Goal: Transaction & Acquisition: Download file/media

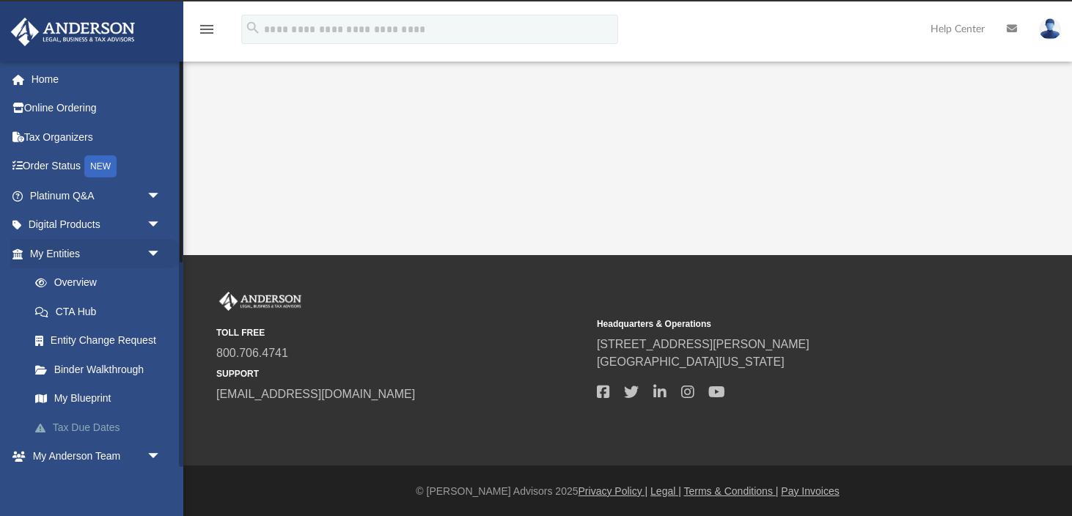
scroll to position [24, 0]
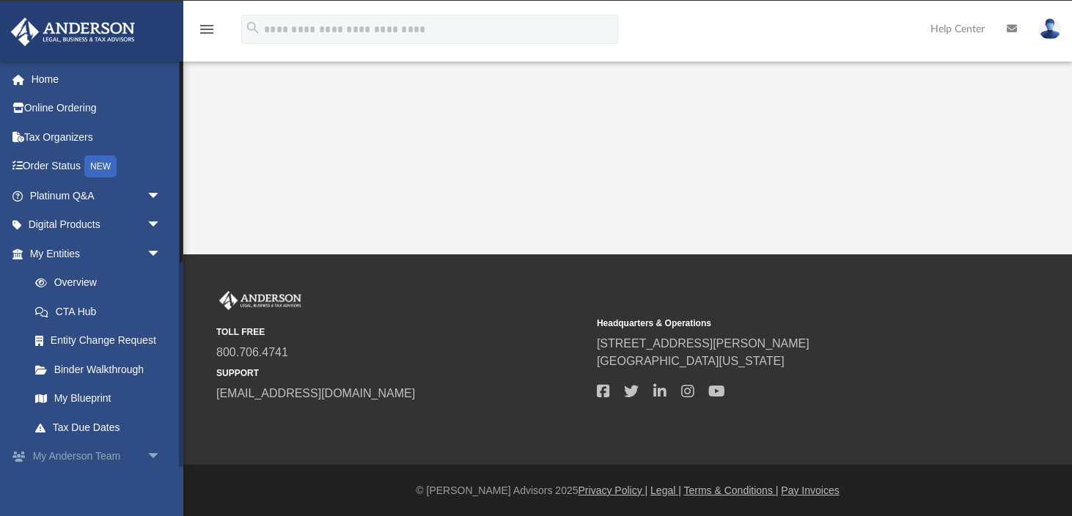
click at [153, 454] on span "arrow_drop_down" at bounding box center [161, 457] width 29 height 30
click at [158, 451] on span "arrow_drop_up" at bounding box center [161, 457] width 29 height 30
click at [152, 255] on span "arrow_drop_down" at bounding box center [161, 254] width 29 height 30
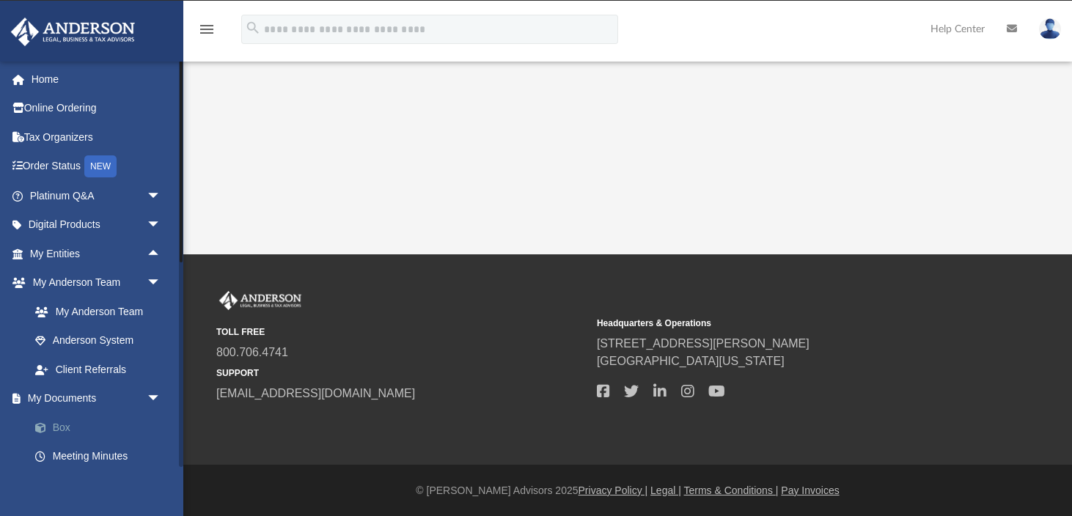
click at [67, 432] on link "Box" at bounding box center [102, 427] width 163 height 29
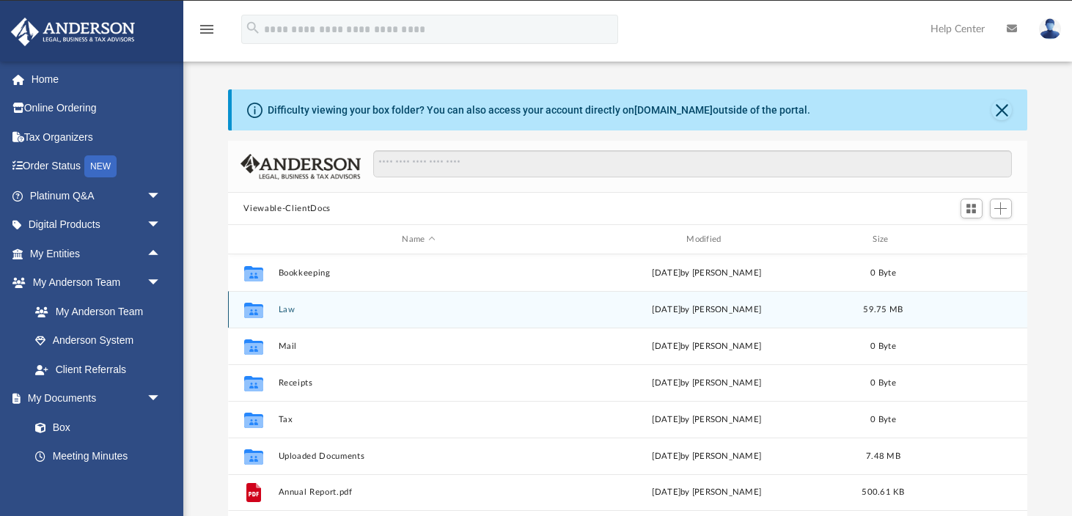
scroll to position [333, 799]
click at [298, 316] on div "Collaborated Folder Law [DATE] by [PERSON_NAME] 59.75 MB" at bounding box center [628, 309] width 800 height 37
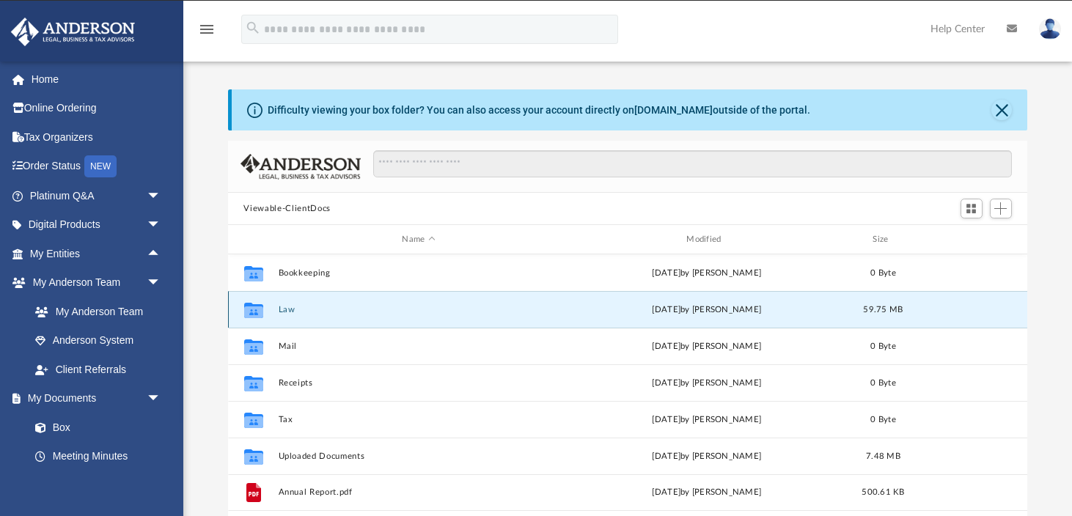
click at [298, 316] on div "Collaborated Folder Law [DATE] by [PERSON_NAME] 59.75 MB" at bounding box center [628, 309] width 800 height 37
click at [281, 312] on button "Law" at bounding box center [418, 310] width 281 height 10
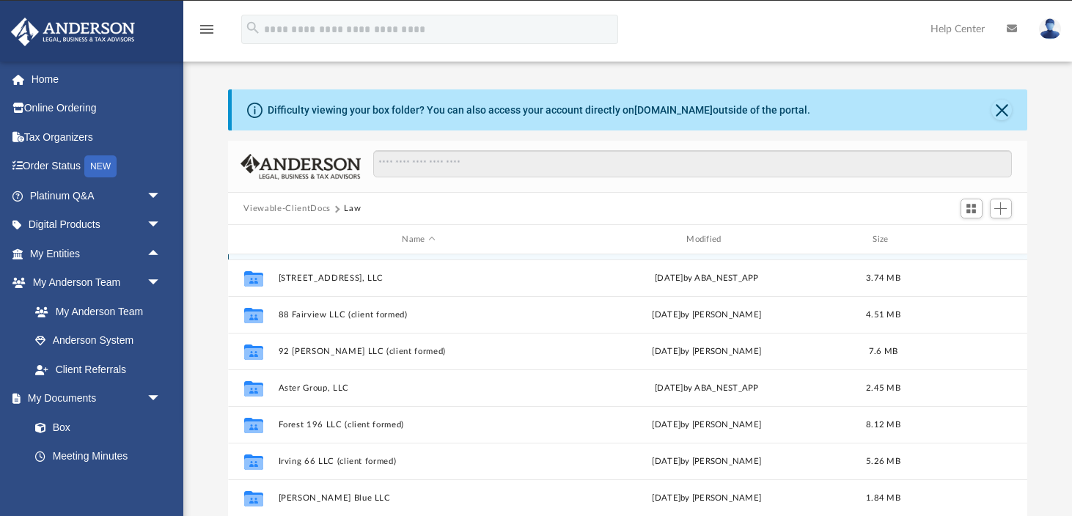
scroll to position [146, 0]
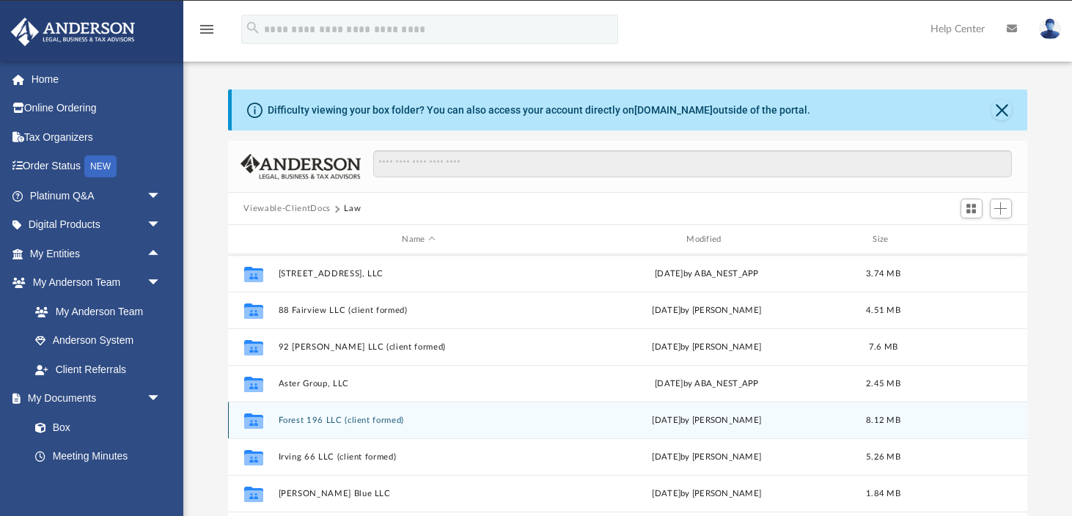
click at [373, 416] on button "Forest 196 LLC (client formed)" at bounding box center [418, 421] width 281 height 10
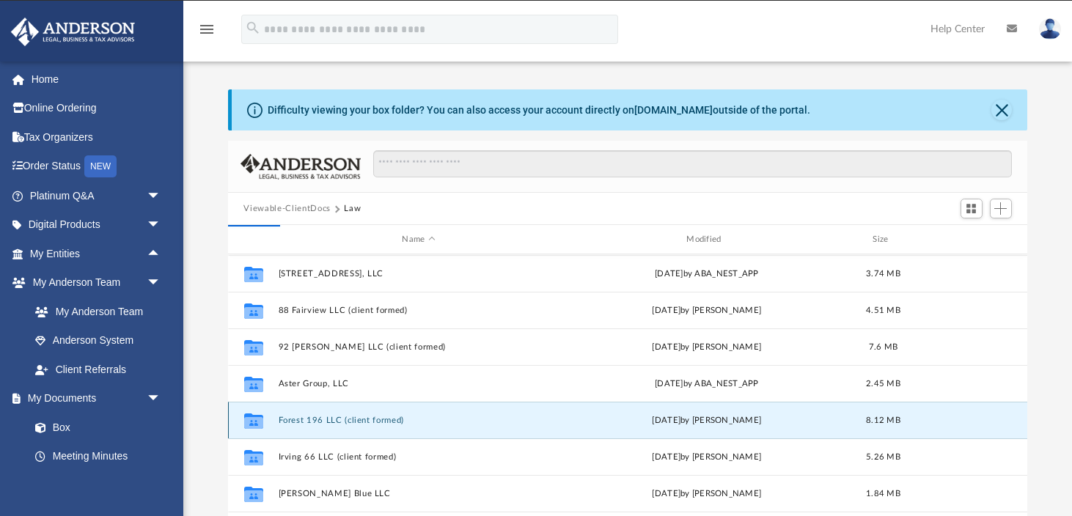
click at [373, 416] on button "Forest 196 LLC (client formed)" at bounding box center [418, 421] width 281 height 10
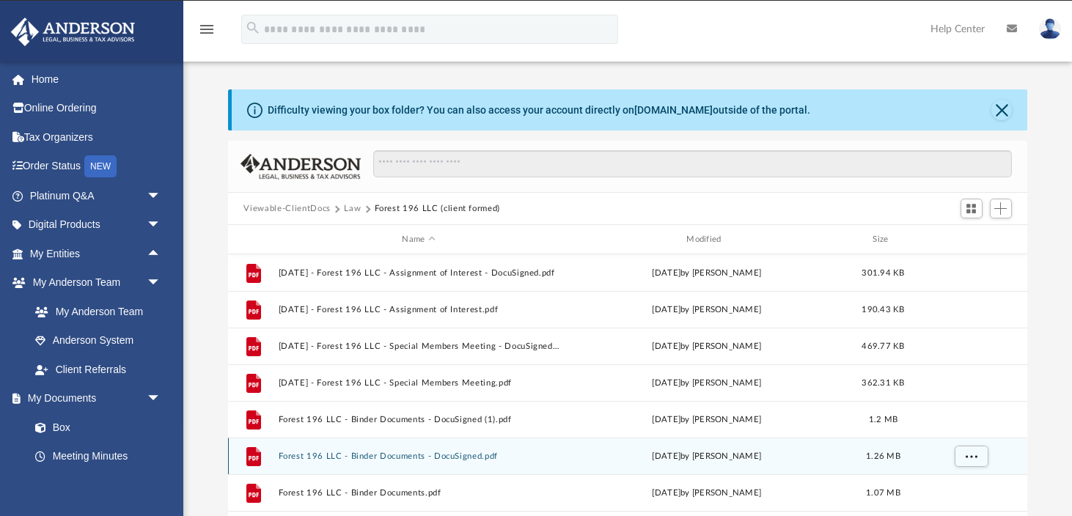
scroll to position [26, 0]
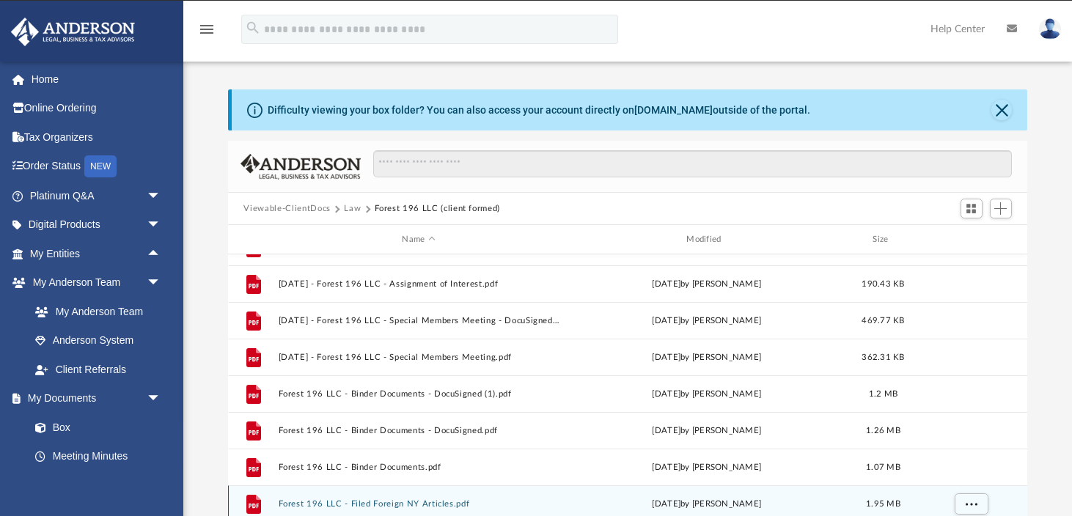
click at [450, 504] on button "Forest 196 LLC - Filed Foreign NY Articles.pdf" at bounding box center [418, 504] width 281 height 10
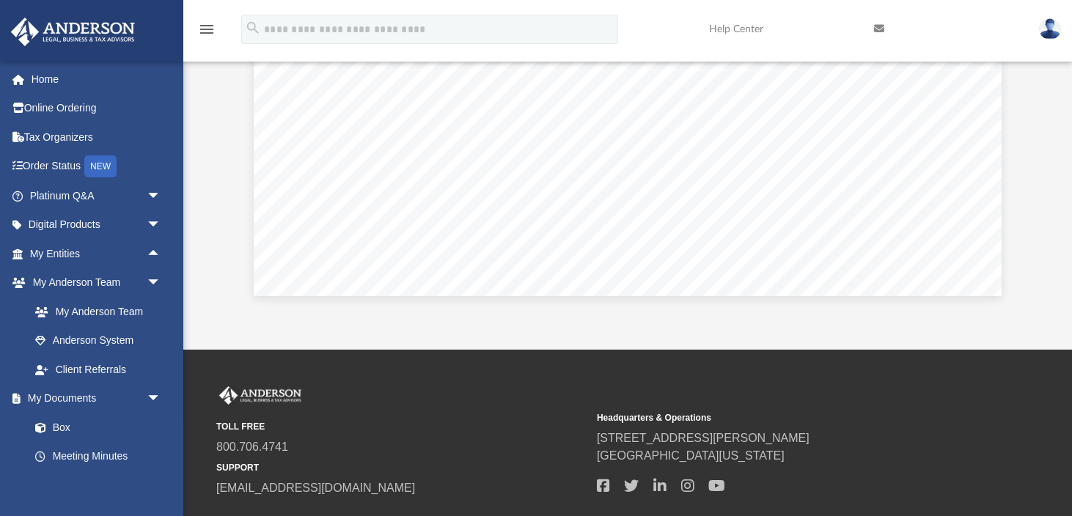
scroll to position [0, 0]
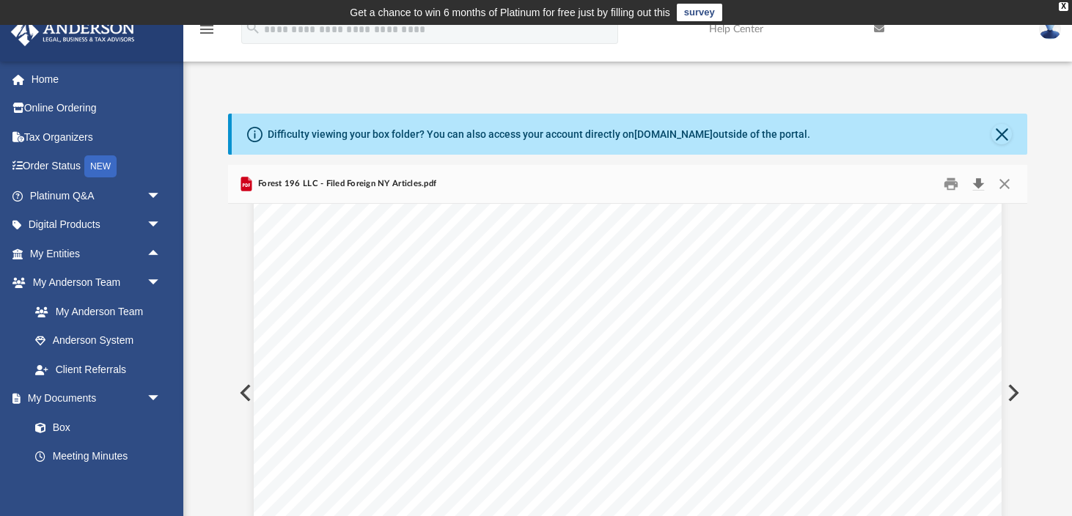
click at [978, 186] on button "Download" at bounding box center [978, 184] width 26 height 23
